Goal: Transaction & Acquisition: Purchase product/service

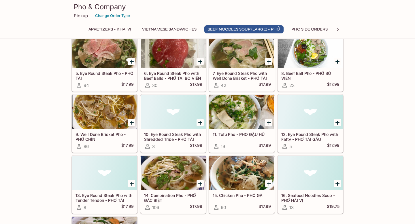
scroll to position [316, 0]
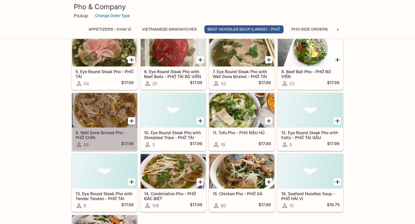
click at [109, 109] on div at bounding box center [104, 110] width 65 height 35
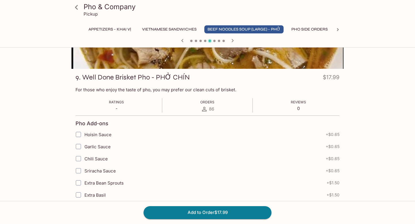
scroll to position [57, 0]
click at [76, 133] on input "Hoisin Sauce" at bounding box center [79, 135] width 12 height 12
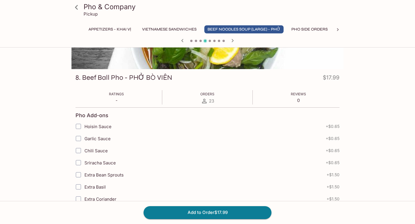
scroll to position [0, 0]
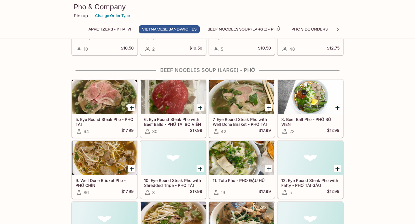
scroll to position [269, 0]
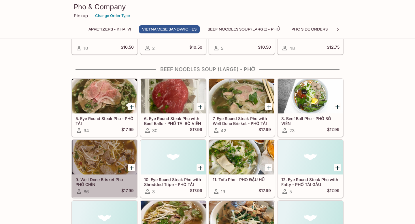
click at [114, 154] on div at bounding box center [104, 157] width 65 height 35
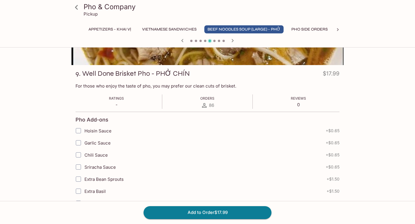
scroll to position [61, 0]
click at [81, 131] on input "Hoisin Sauce" at bounding box center [79, 131] width 12 height 12
checkbox input "true"
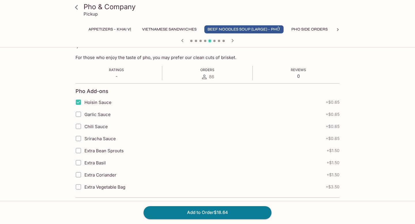
scroll to position [90, 0]
click at [80, 113] on input "Garlic Sauce" at bounding box center [79, 114] width 12 height 12
checkbox input "true"
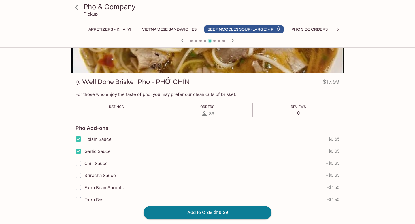
scroll to position [0, 0]
